Goal: Find specific page/section: Locate a particular part of the current website

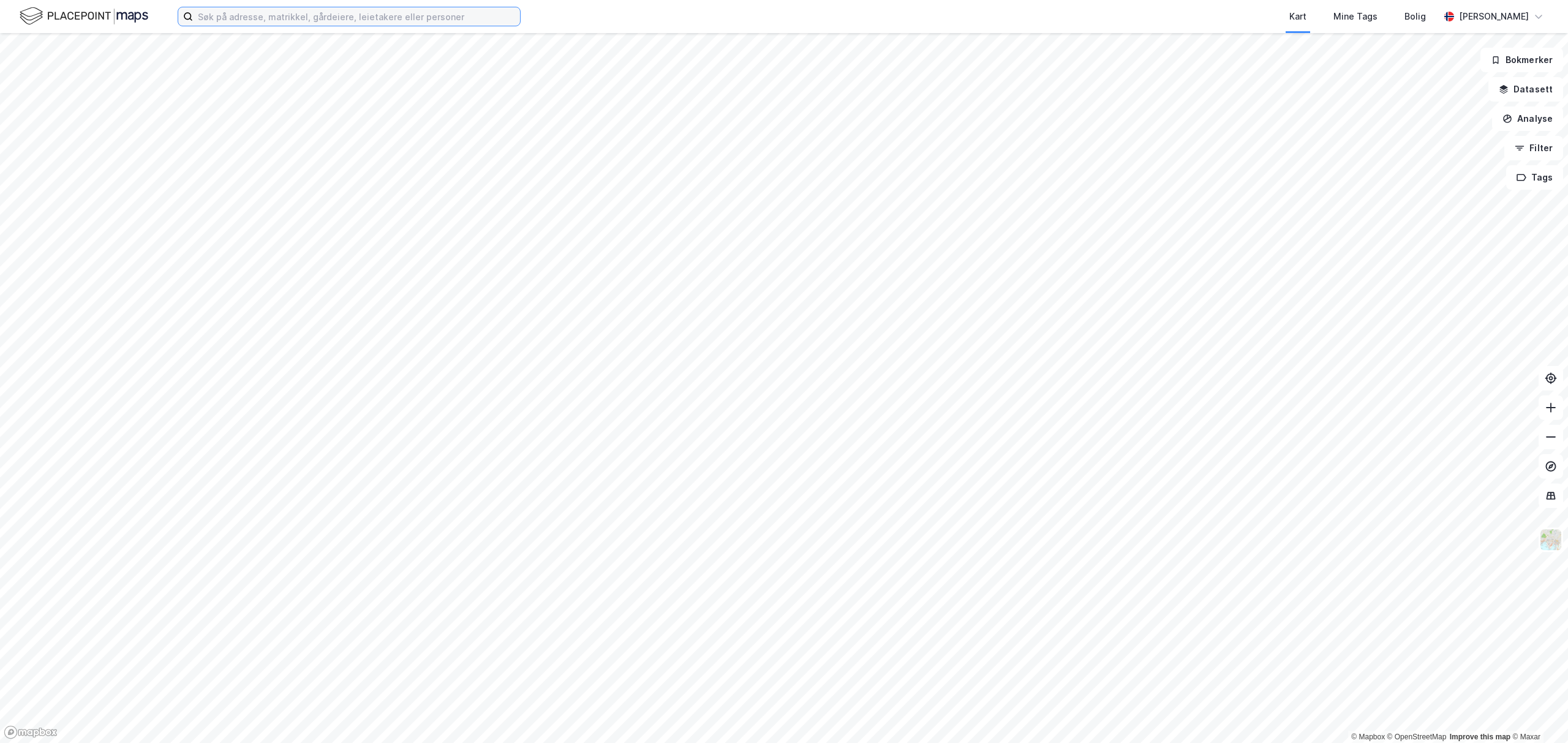
click at [237, 17] on input at bounding box center [356, 16] width 327 height 19
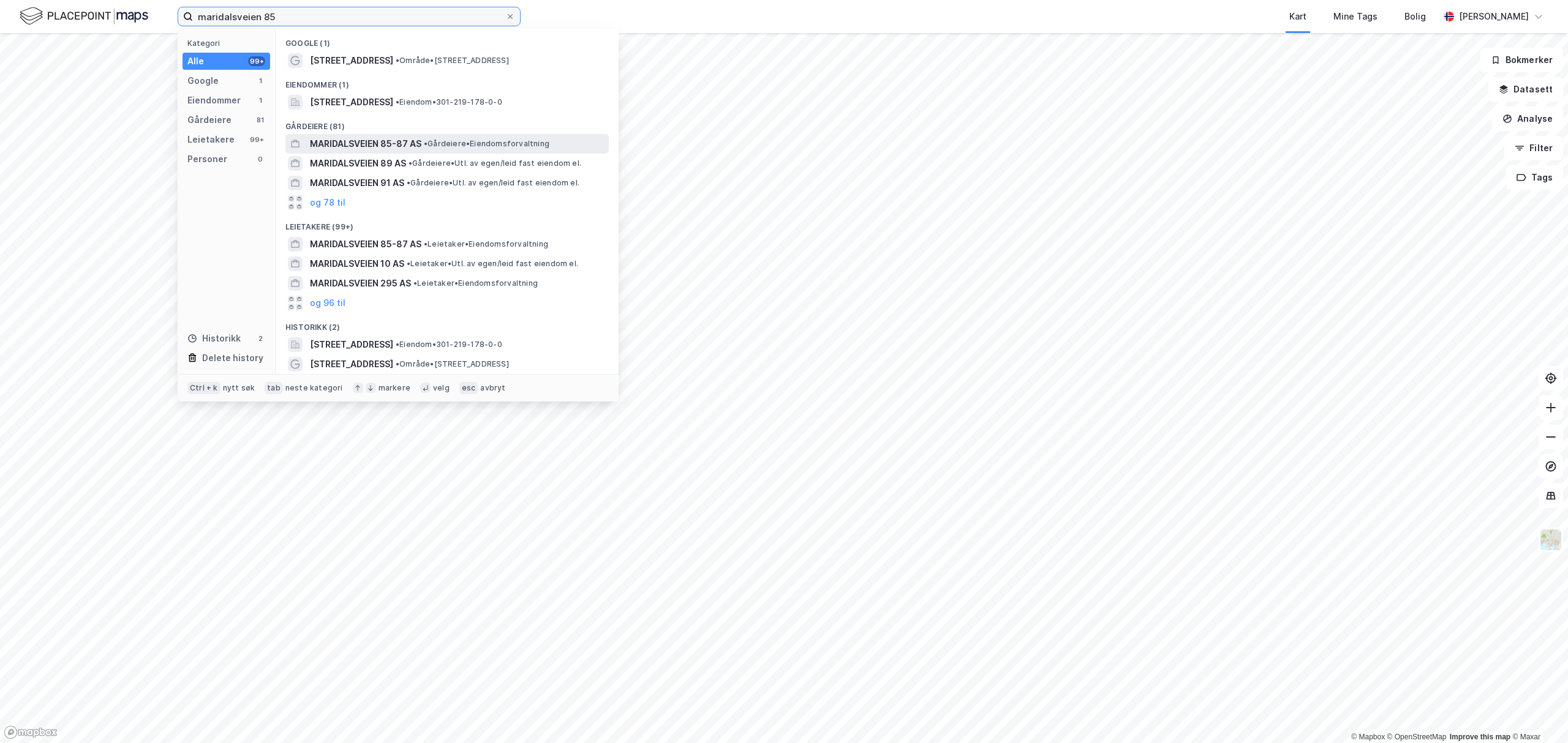
type input "maridalsveien 85"
